Goal: Transaction & Acquisition: Purchase product/service

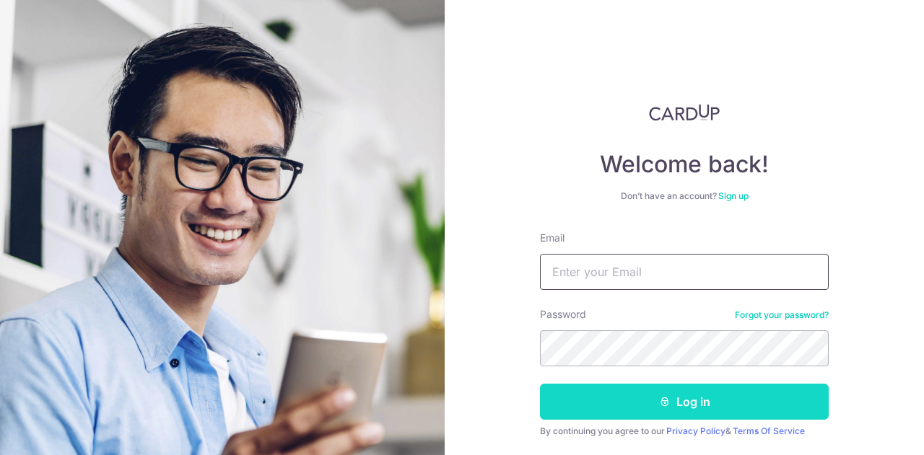
type input "[EMAIL_ADDRESS][DOMAIN_NAME]"
click at [707, 403] on button "Log in" at bounding box center [684, 402] width 289 height 36
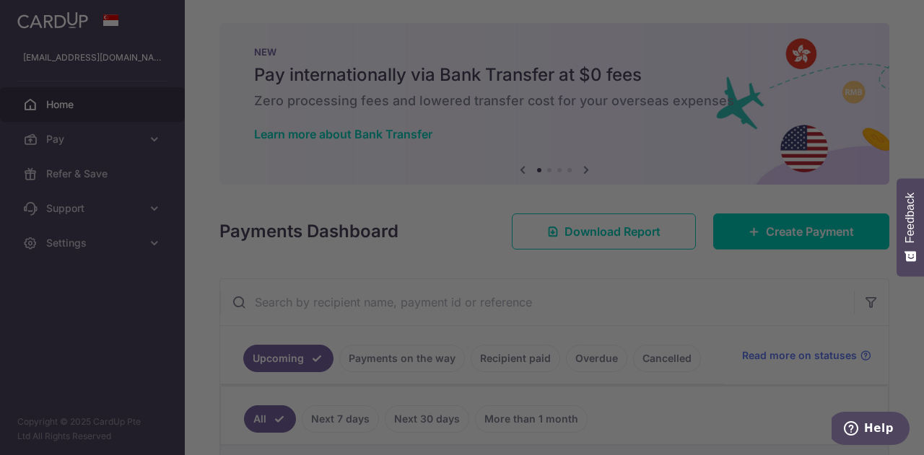
click at [712, 119] on div at bounding box center [466, 230] width 933 height 460
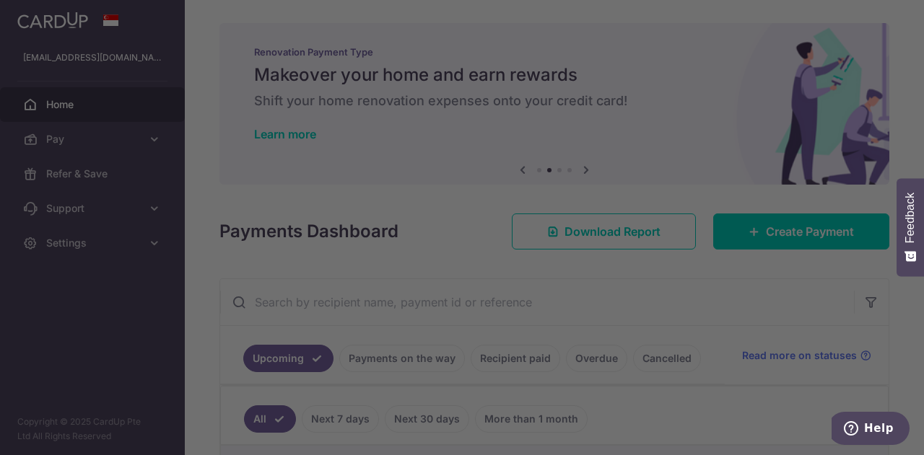
click at [190, 245] on div at bounding box center [466, 230] width 933 height 460
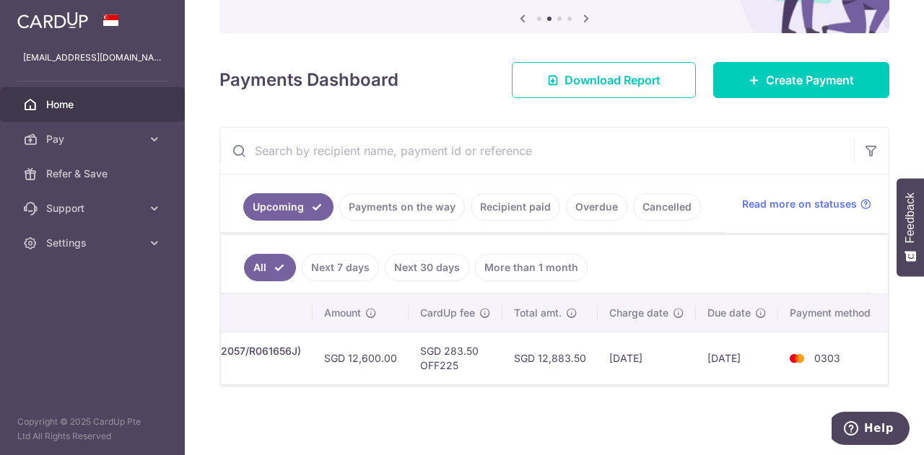
scroll to position [0, 466]
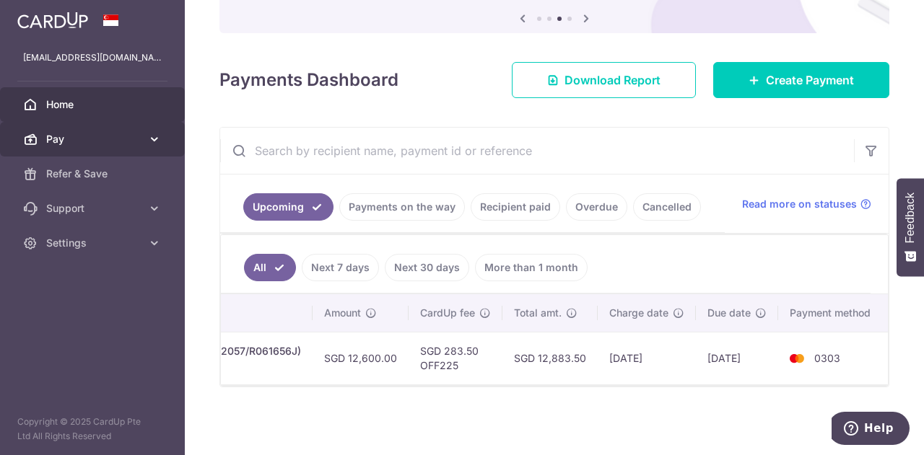
click at [108, 138] on span "Pay" at bounding box center [93, 139] width 95 height 14
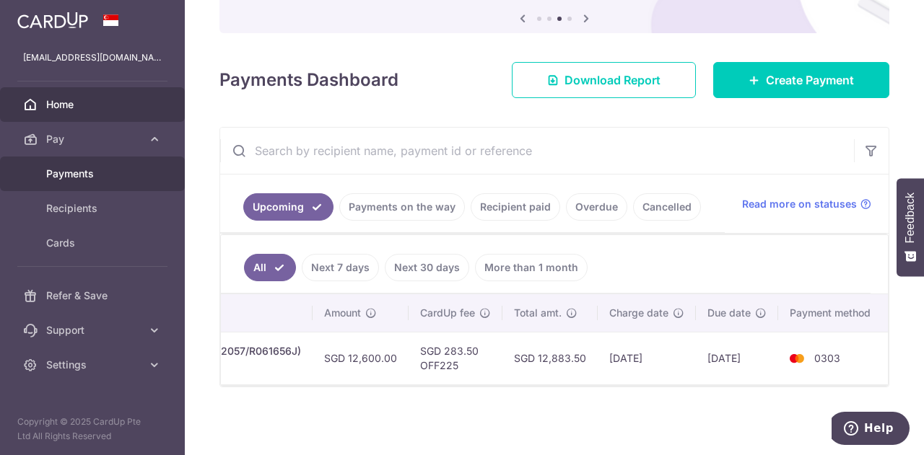
click at [87, 172] on span "Payments" at bounding box center [93, 174] width 95 height 14
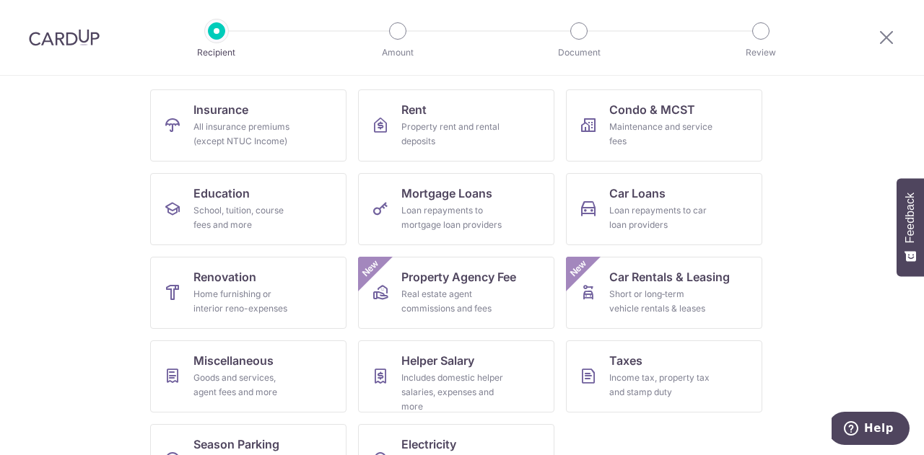
scroll to position [118, 0]
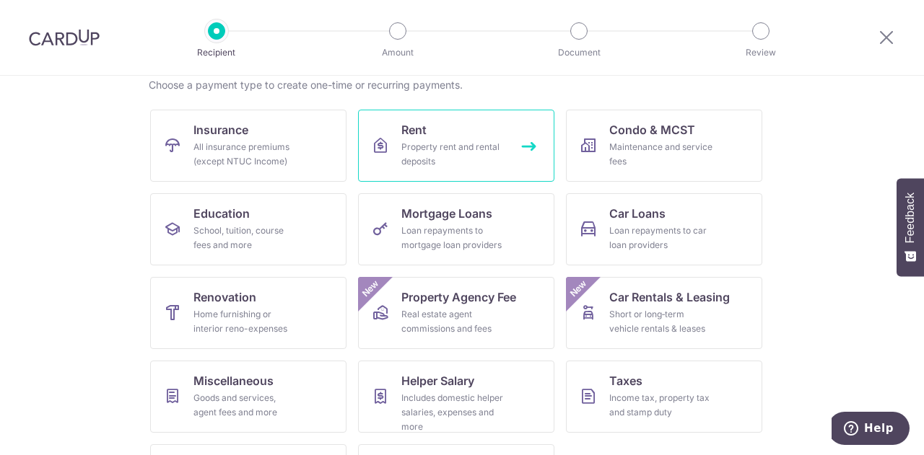
click at [450, 147] on div "Property rent and rental deposits" at bounding box center [453, 154] width 104 height 29
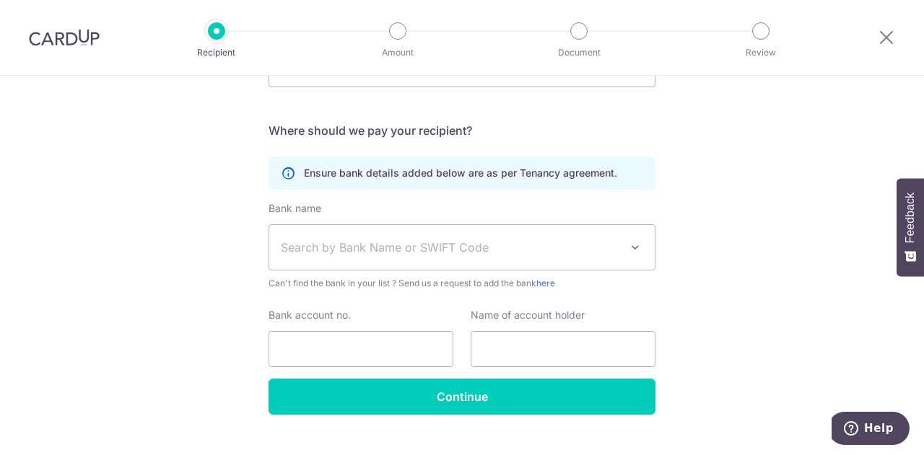
scroll to position [289, 0]
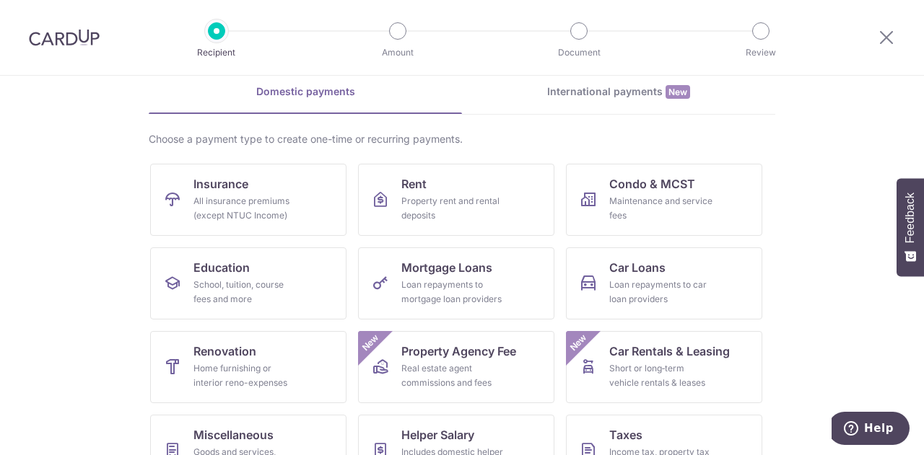
scroll to position [189, 0]
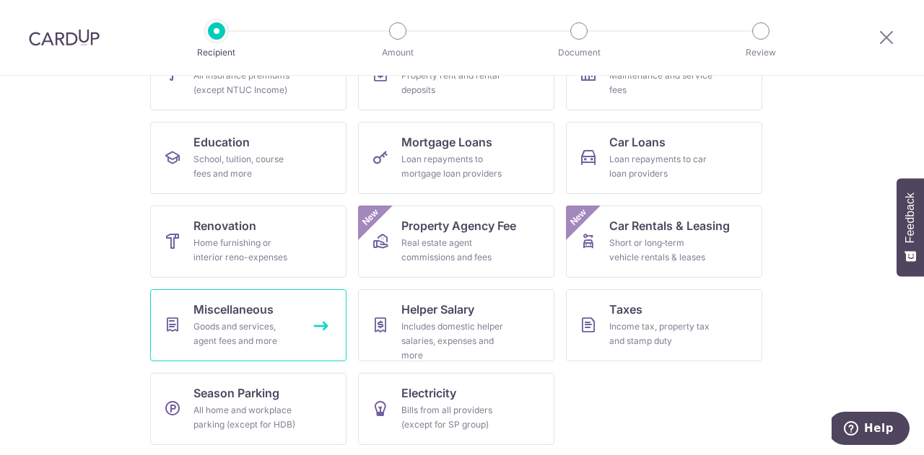
click at [218, 318] on link "Miscellaneous Goods and services, agent fees and more" at bounding box center [248, 325] width 196 height 72
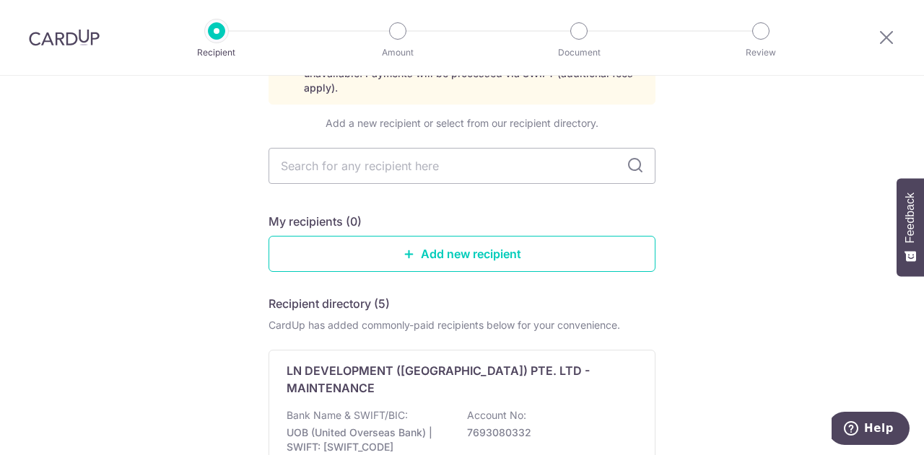
scroll to position [42, 0]
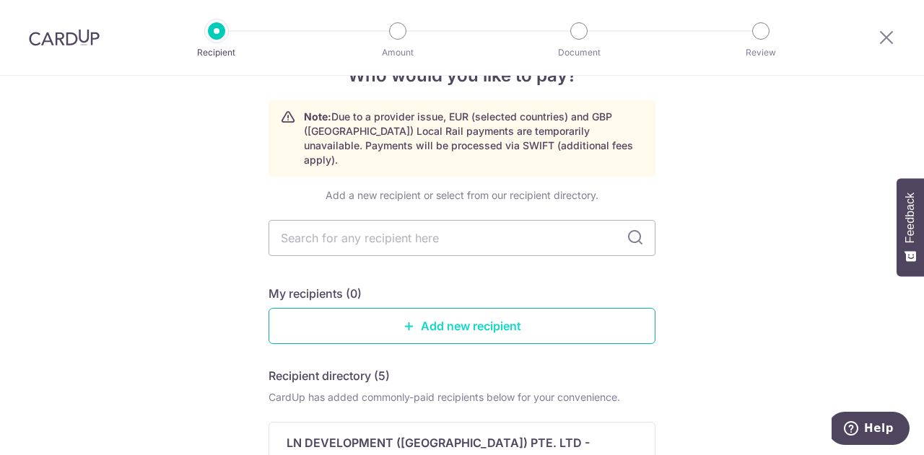
click at [437, 308] on link "Add new recipient" at bounding box center [461, 326] width 387 height 36
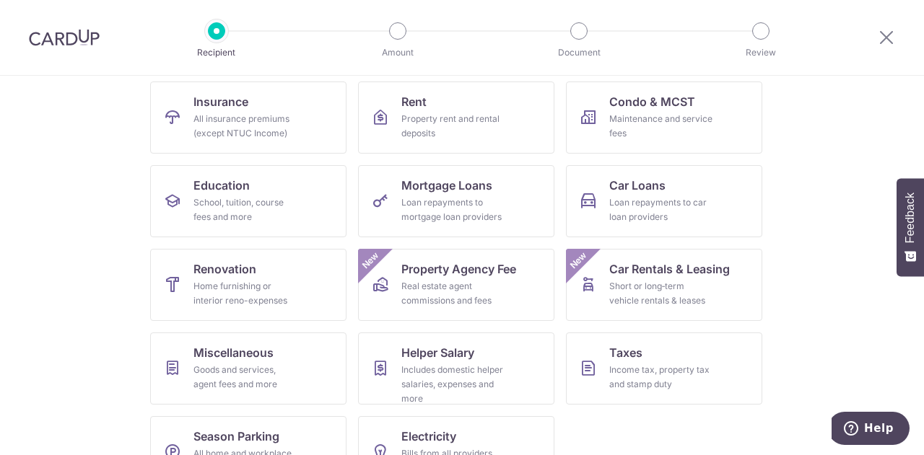
scroll to position [189, 0]
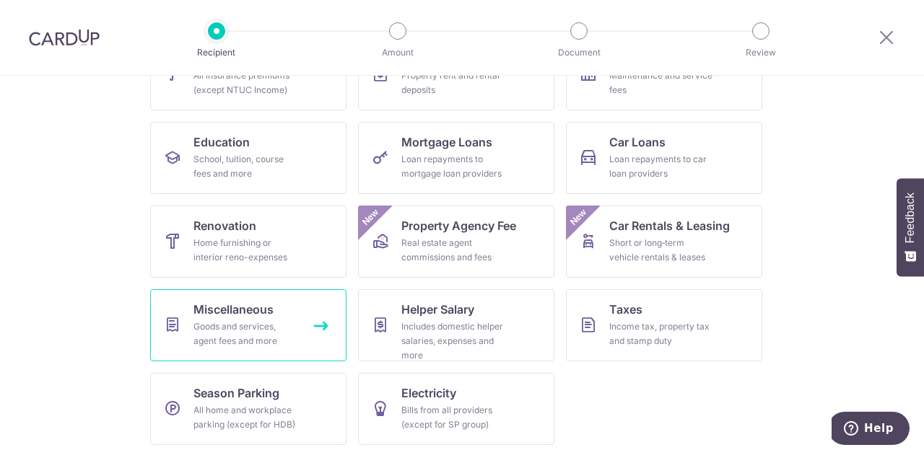
click at [217, 338] on div "Goods and services, agent fees and more" at bounding box center [245, 334] width 104 height 29
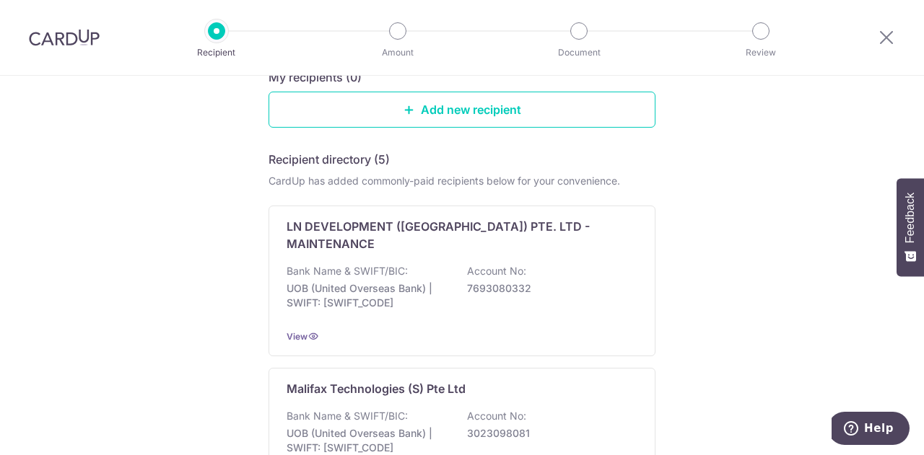
scroll to position [186, 0]
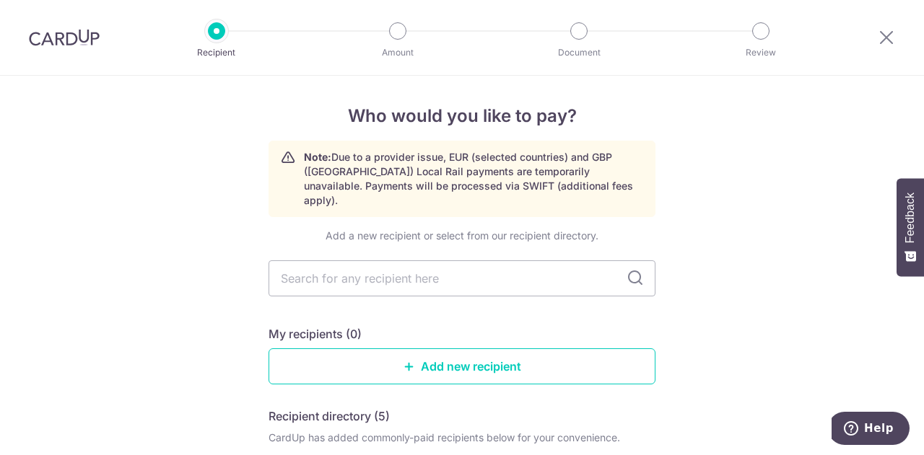
scroll to position [0, 0]
